Goal: Information Seeking & Learning: Find specific fact

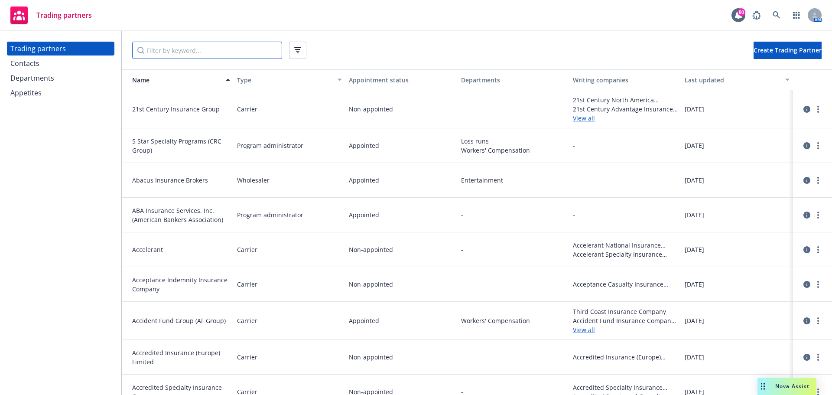
click at [171, 51] on input "Filter by keyword..." at bounding box center [207, 50] width 150 height 17
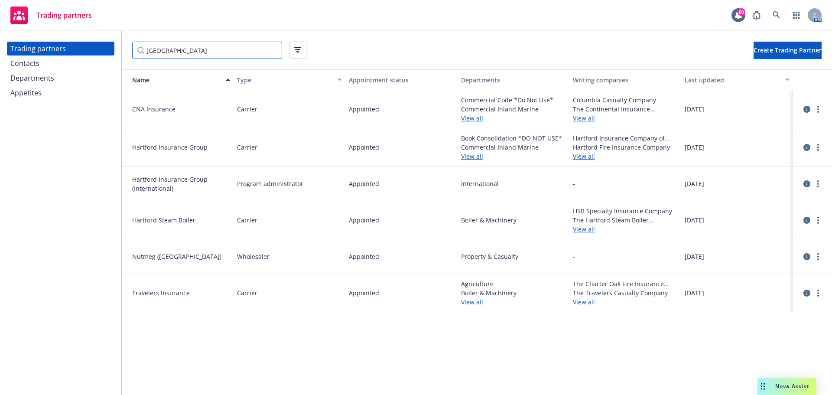
type input "[GEOGRAPHIC_DATA]"
click at [586, 158] on link "View all" at bounding box center [625, 156] width 105 height 9
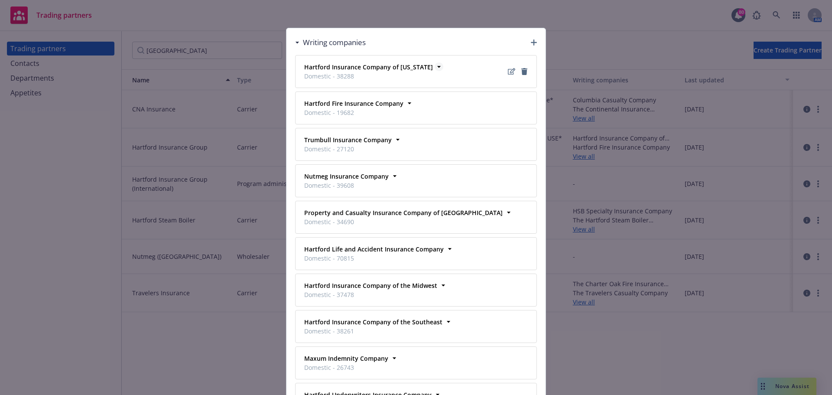
click at [357, 63] on strong "Hartford Insurance Company of [US_STATE]" at bounding box center [368, 67] width 129 height 8
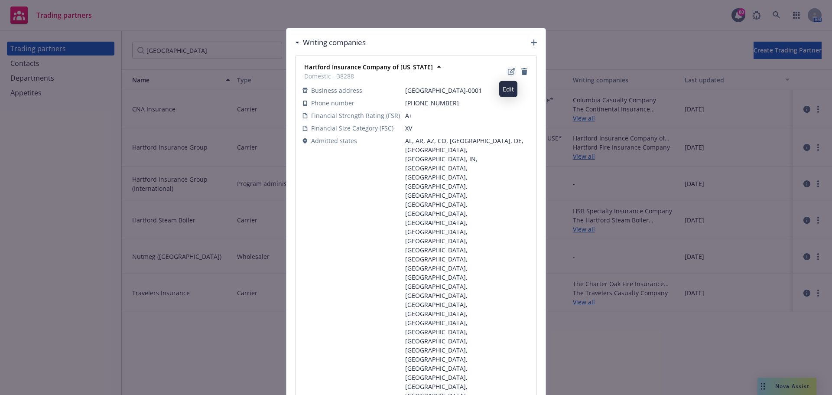
click at [509, 73] on icon "Edit" at bounding box center [511, 71] width 7 height 6
select select "XV"
select select "A+"
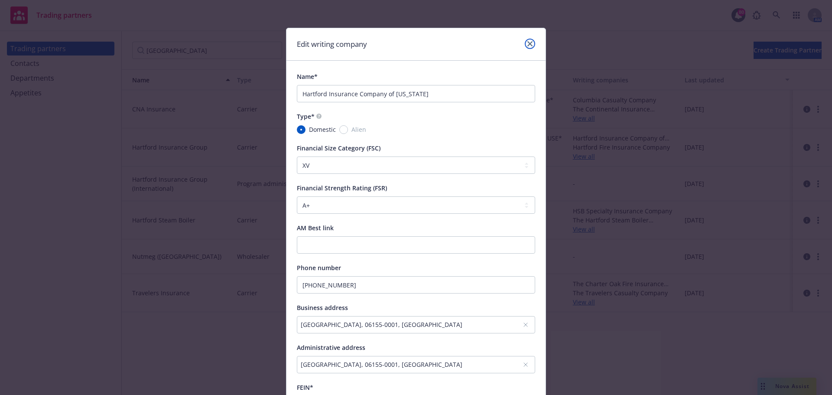
click at [529, 43] on link "close" at bounding box center [530, 44] width 10 height 10
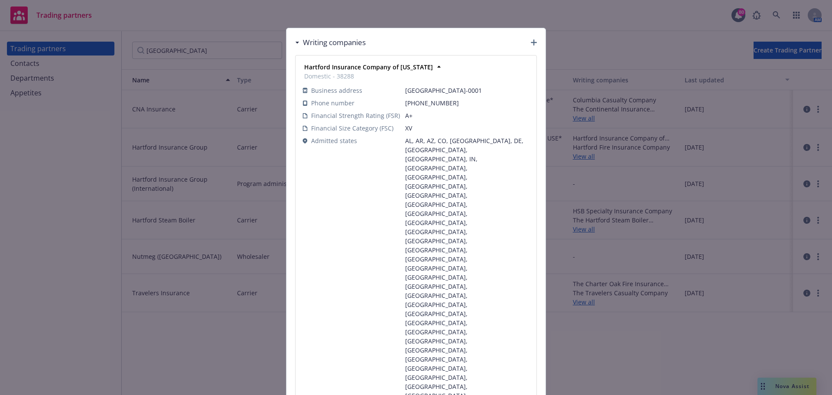
drag, startPoint x: 397, startPoint y: 207, endPoint x: 292, endPoint y: 207, distance: 104.8
copy strong "Hartford Fire Insurance Company"
drag, startPoint x: 350, startPoint y: 79, endPoint x: 333, endPoint y: 79, distance: 17.8
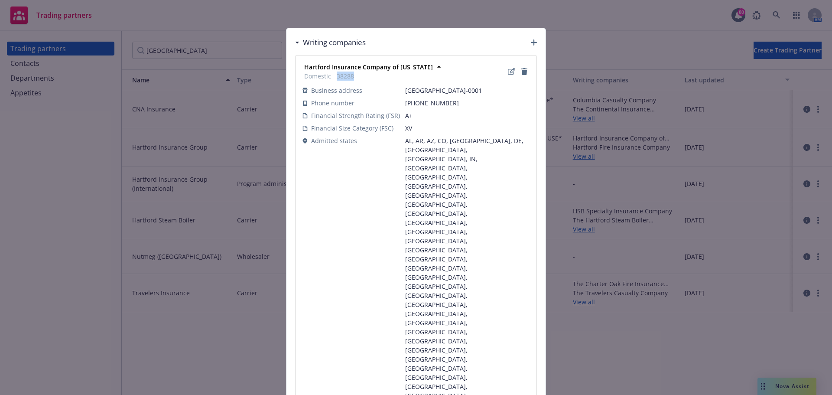
click at [333, 79] on span "Domestic - 38288" at bounding box center [368, 75] width 129 height 9
drag, startPoint x: 354, startPoint y: 216, endPoint x: 332, endPoint y: 218, distance: 22.2
copy span "19682"
click at [303, 42] on h3 "Writing companies" at bounding box center [334, 42] width 63 height 11
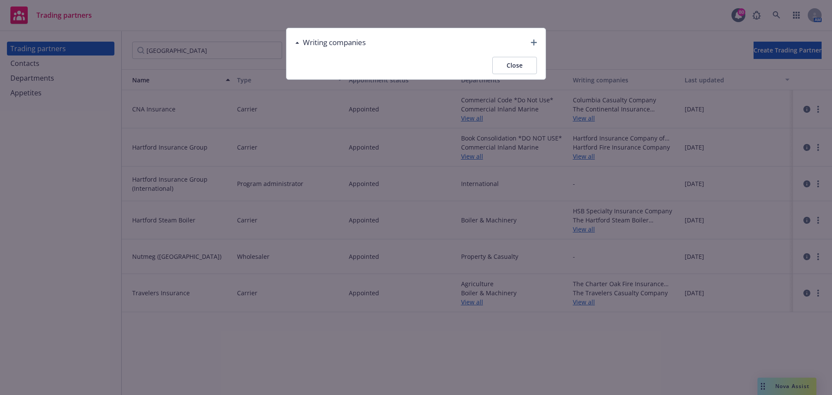
click at [334, 40] on h3 "Writing companies" at bounding box center [334, 42] width 63 height 11
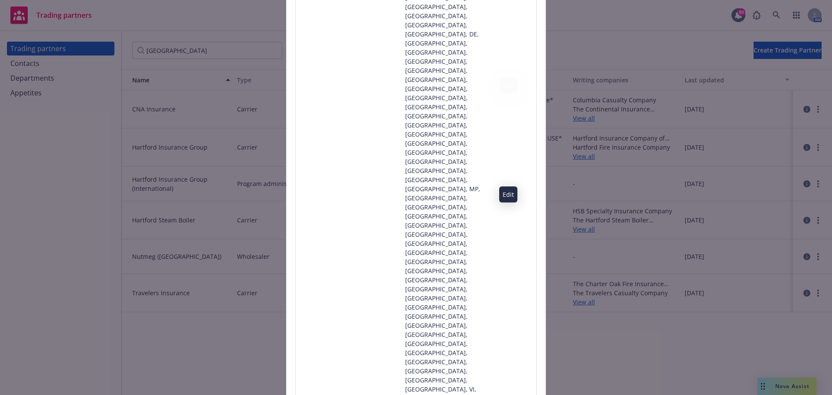
scroll to position [619, 0]
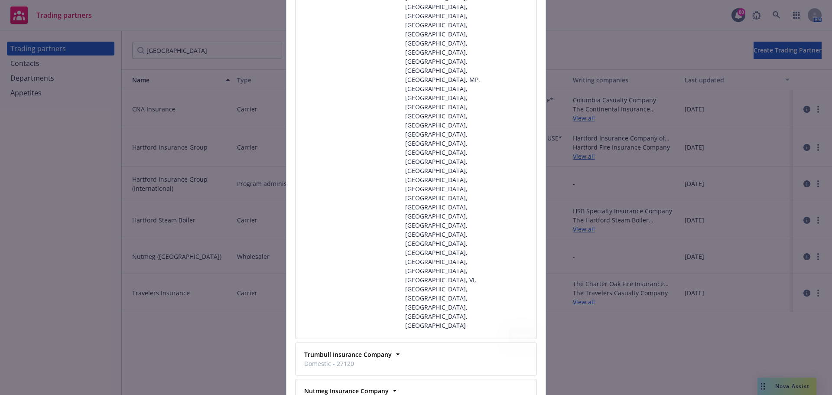
drag, startPoint x: 515, startPoint y: 348, endPoint x: 509, endPoint y: 347, distance: 6.3
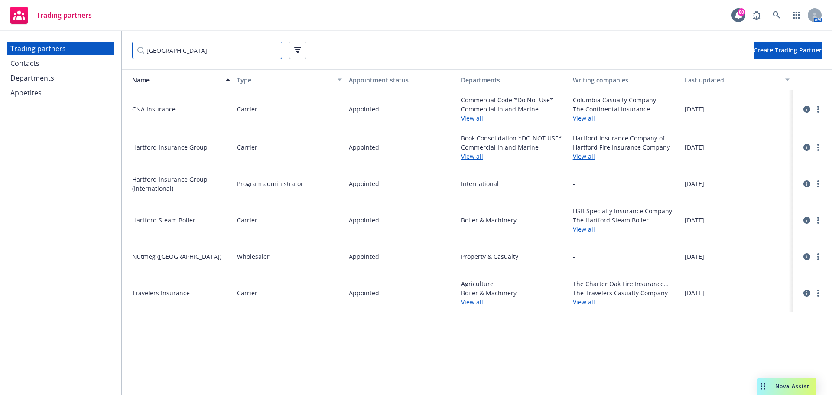
click at [211, 46] on input "[GEOGRAPHIC_DATA]" at bounding box center [207, 50] width 150 height 17
drag, startPoint x: 210, startPoint y: 47, endPoint x: -31, endPoint y: 50, distance: 240.8
click at [0, 50] on html "Trading partners 80 AM Trading partners Contacts Departments Appetites hartford…" at bounding box center [416, 197] width 832 height 395
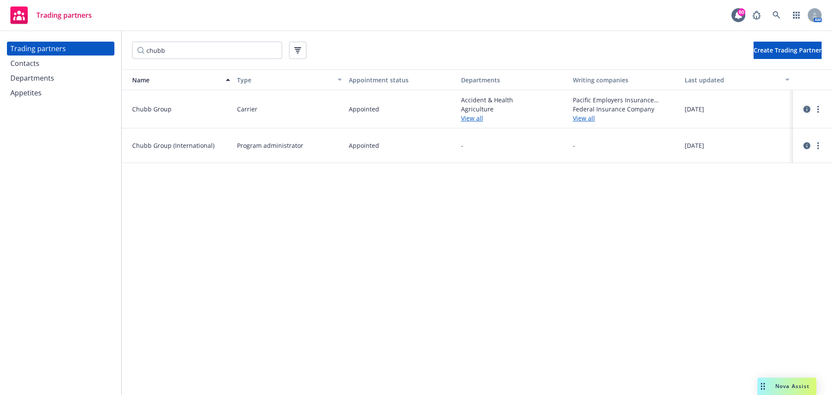
click at [805, 106] on icon "circleInformation" at bounding box center [806, 109] width 7 height 7
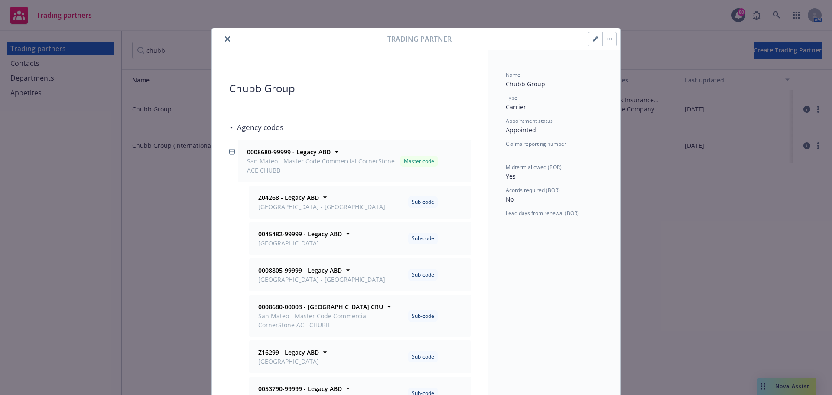
click at [225, 40] on icon "close" at bounding box center [227, 38] width 5 height 5
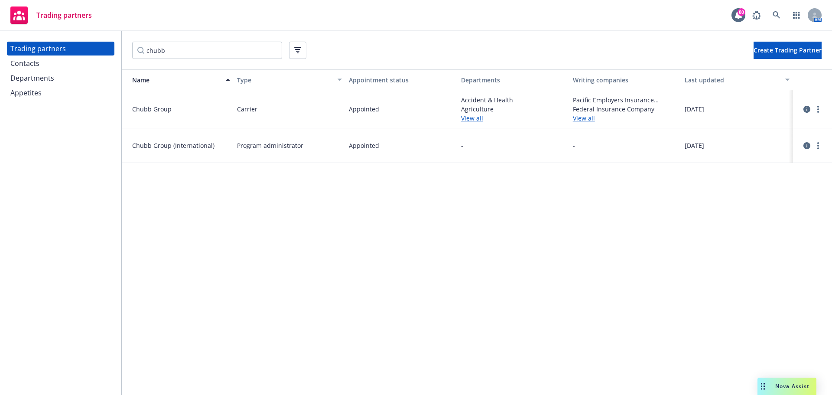
click at [588, 118] on link "View all" at bounding box center [625, 117] width 105 height 9
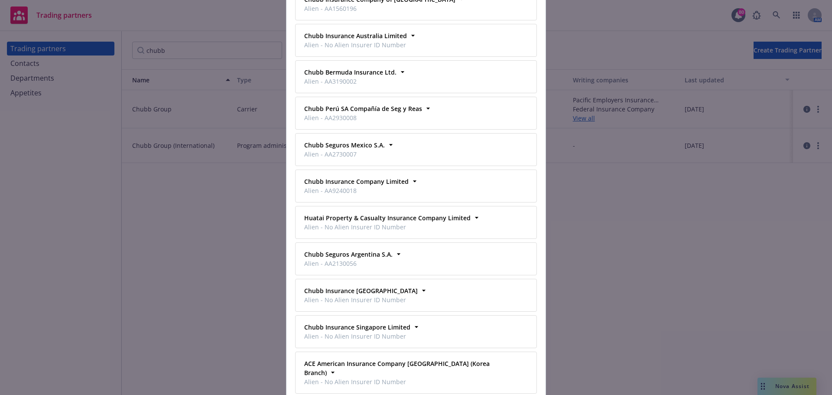
scroll to position [986, 0]
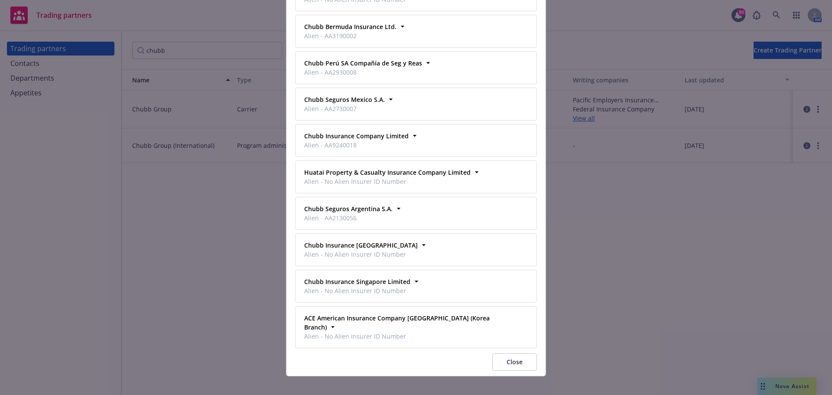
click at [522, 353] on button "Close" at bounding box center [514, 361] width 45 height 17
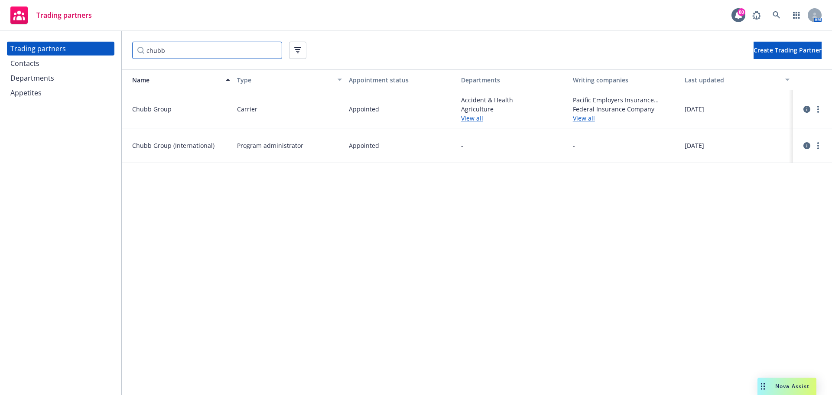
click at [178, 49] on input "chubb" at bounding box center [207, 50] width 150 height 17
drag, startPoint x: 184, startPoint y: 53, endPoint x: -107, endPoint y: 47, distance: 291.1
click at [0, 47] on html "Trading partners 80 AM Trading partners Contacts Departments Appetites chubb Cr…" at bounding box center [416, 197] width 832 height 395
type input "[GEOGRAPHIC_DATA]"
click at [589, 114] on link "View all" at bounding box center [625, 117] width 105 height 9
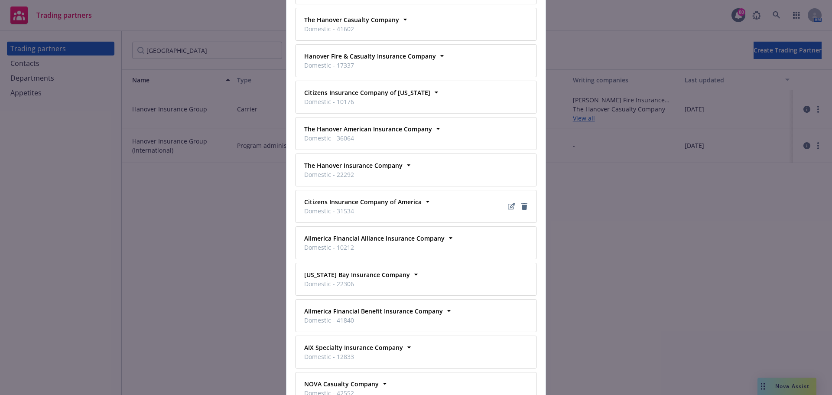
scroll to position [87, 0]
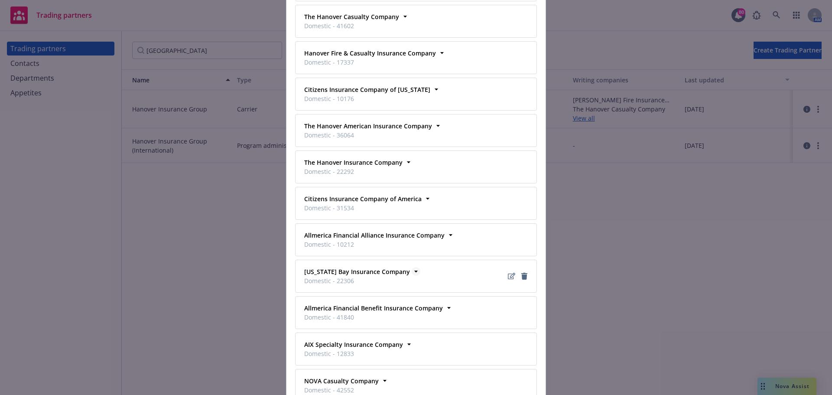
click at [389, 271] on strong "[US_STATE] Bay Insurance Company" at bounding box center [357, 271] width 106 height 8
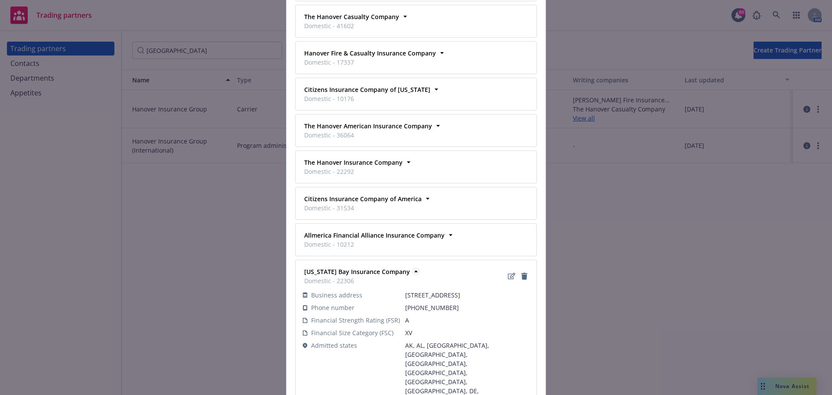
drag, startPoint x: 417, startPoint y: 272, endPoint x: 301, endPoint y: 267, distance: 116.6
click at [301, 267] on div "[US_STATE] Bay Insurance Company Domestic - 22306" at bounding box center [356, 276] width 111 height 22
copy strong "[US_STATE] Bay Insurance Company"
drag, startPoint x: 355, startPoint y: 283, endPoint x: 326, endPoint y: 278, distance: 29.4
click at [334, 281] on span "Domestic - 22306" at bounding box center [357, 280] width 106 height 9
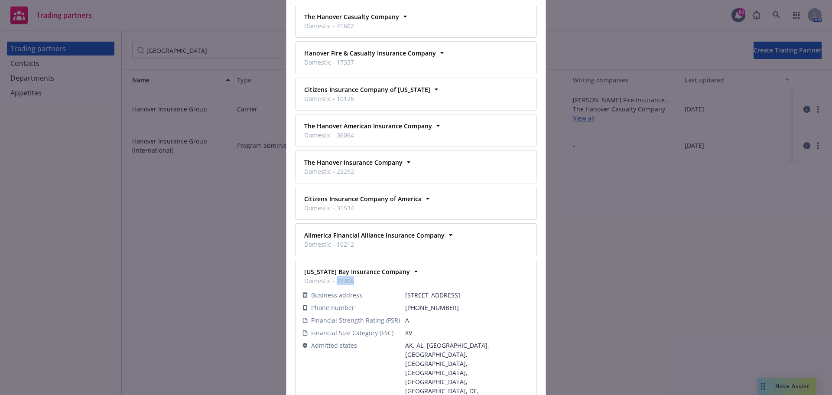
copy span "22306"
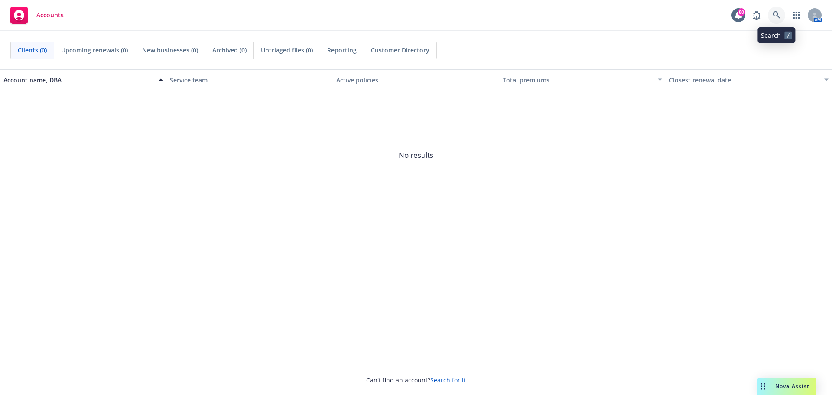
click at [774, 15] on icon at bounding box center [775, 14] width 7 height 7
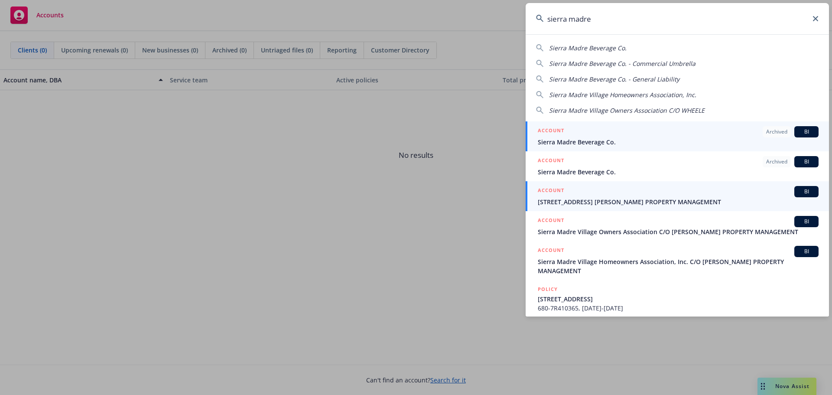
type input "sierra madre"
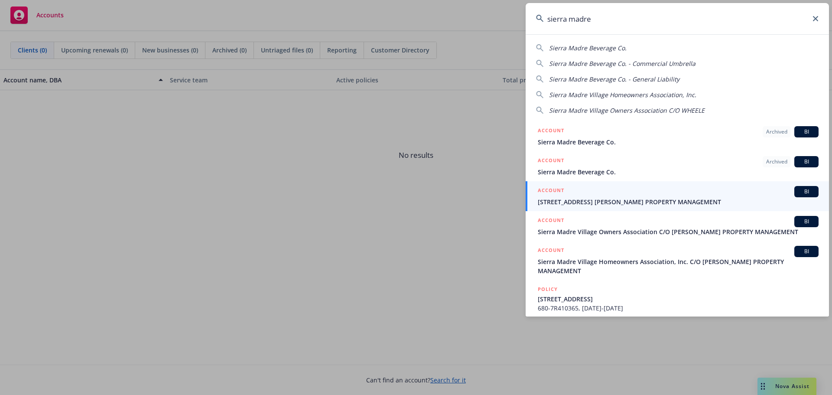
click at [594, 202] on span "[STREET_ADDRESS] [PERSON_NAME] PROPERTY MANAGEMENT" at bounding box center [678, 201] width 281 height 9
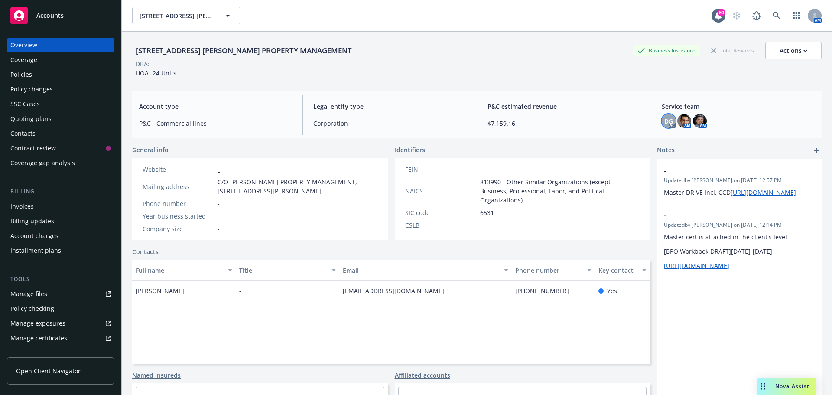
click at [665, 119] on span "DG" at bounding box center [668, 121] width 9 height 9
click at [678, 121] on img at bounding box center [684, 121] width 14 height 14
click at [699, 120] on img at bounding box center [700, 121] width 14 height 14
click at [485, 148] on div "Identifiers" at bounding box center [523, 149] width 256 height 9
